Goal: Navigation & Orientation: Find specific page/section

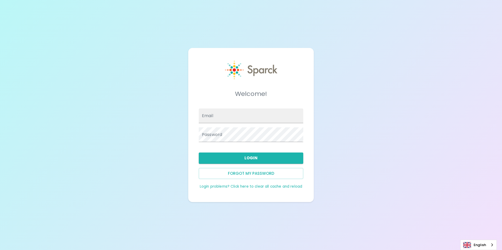
type input "[EMAIL_ADDRESS][DOMAIN_NAME]"
click at [251, 157] on button "Login" at bounding box center [251, 158] width 104 height 11
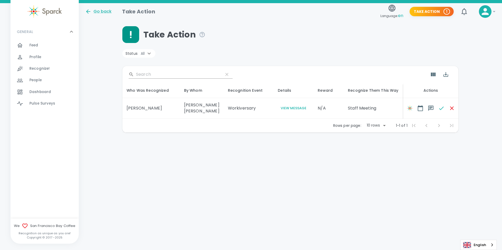
click at [35, 60] on span "Profile 0" at bounding box center [35, 57] width 12 height 7
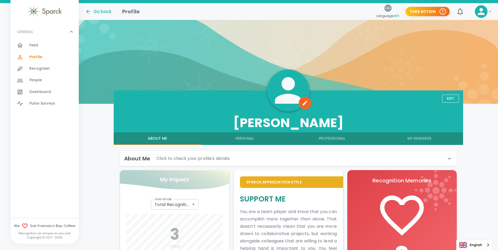
click at [43, 70] on span "Recognize!" at bounding box center [39, 68] width 20 height 5
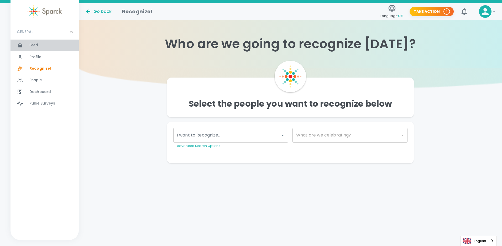
click at [39, 45] on div "Feed 0" at bounding box center [53, 45] width 49 height 7
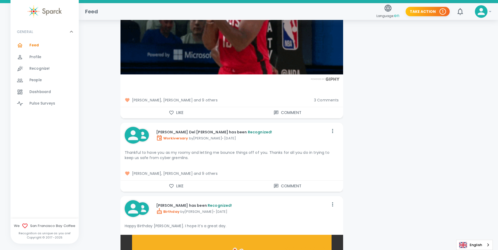
scroll to position [20440, 0]
